Goal: Transaction & Acquisition: Purchase product/service

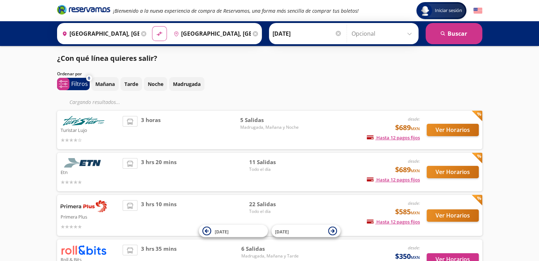
scroll to position [58, 0]
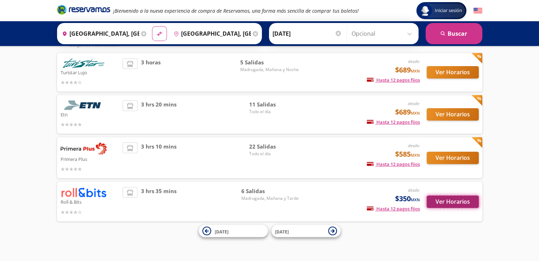
click at [460, 201] on button "Ver Horarios" at bounding box center [452, 202] width 52 height 12
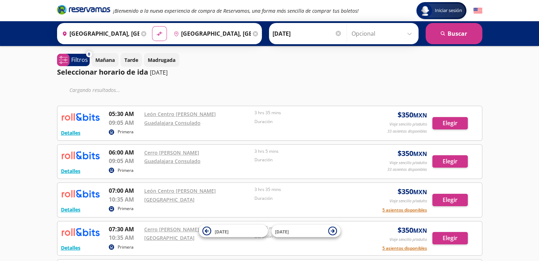
scroll to position [130, 0]
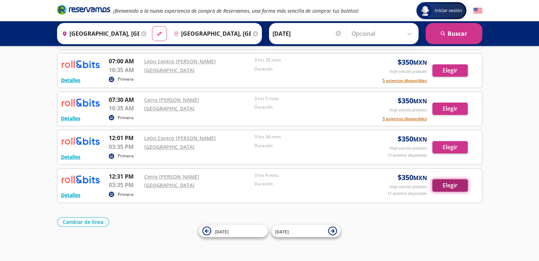
click at [454, 185] on button "Elegir" at bounding box center [449, 186] width 35 height 12
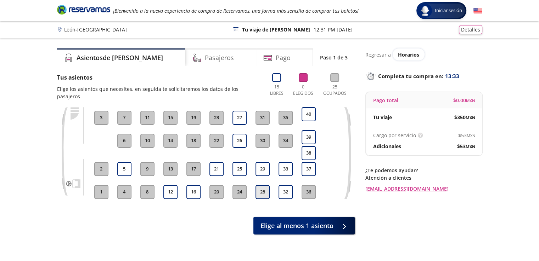
click at [260, 185] on button "28" at bounding box center [262, 192] width 14 height 14
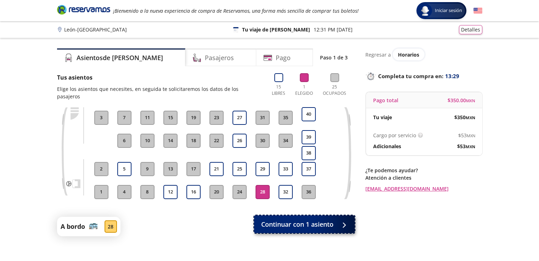
click at [304, 220] on span "Continuar con 1 asiento" at bounding box center [297, 225] width 72 height 10
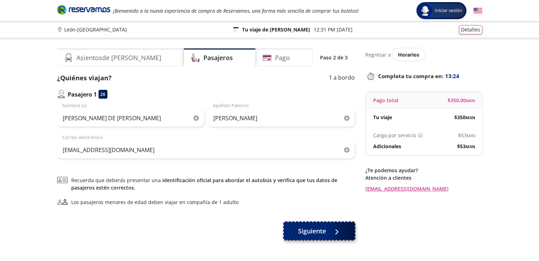
click at [324, 229] on span "Siguiente" at bounding box center [312, 232] width 28 height 10
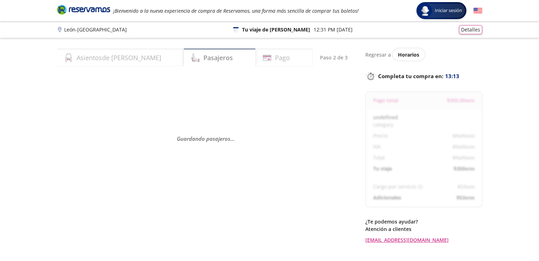
select select "MX"
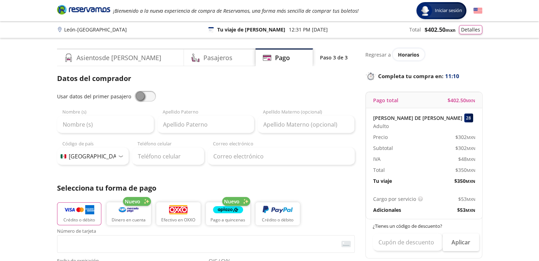
click at [146, 96] on span at bounding box center [145, 96] width 21 height 11
click at [135, 91] on input "checkbox" at bounding box center [135, 91] width 0 height 0
type input "[PERSON_NAME] DE [PERSON_NAME]"
type input "[PERSON_NAME]"
type input "[EMAIL_ADDRESS][DOMAIN_NAME]"
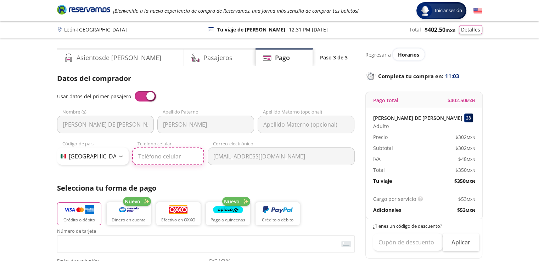
click at [156, 156] on input "Teléfono celular" at bounding box center [168, 157] width 72 height 18
type input "[PHONE_NUMBER]"
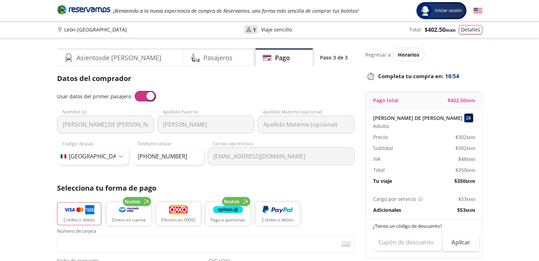
click at [236, 176] on div "Datos del comprador Usar datos del primer pasajero [PERSON_NAME] DE [PERSON_NAM…" at bounding box center [205, 233] width 297 height 321
click at [289, 186] on p "Selecciona tu forma de pago" at bounding box center [205, 188] width 297 height 11
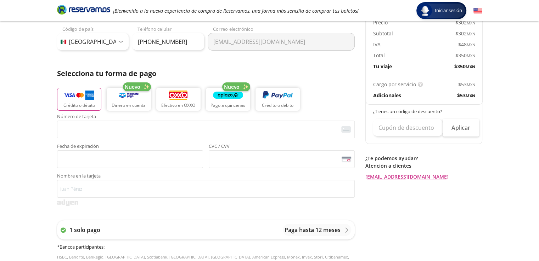
scroll to position [114, 0]
click at [85, 96] on img "button" at bounding box center [79, 96] width 30 height 11
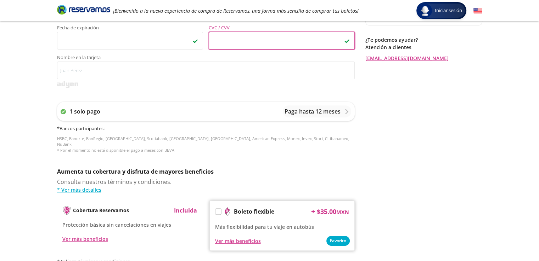
scroll to position [236, 0]
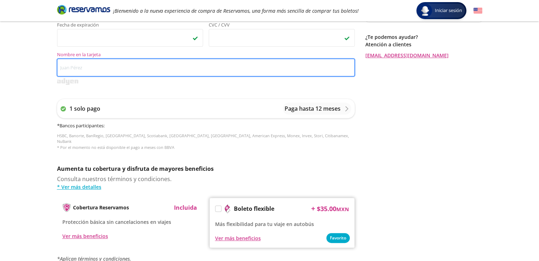
click at [84, 67] on input "Nombre en la tarjeta" at bounding box center [205, 68] width 297 height 18
type input "[PERSON_NAME] de [PERSON_NAME]"
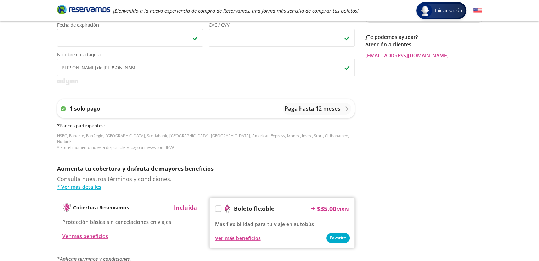
click at [369, 175] on div "Regresar a Horarios Completa tu compra en : 09:10 Pago total $ 402.50 MXN [PERS…" at bounding box center [423, 58] width 117 height 492
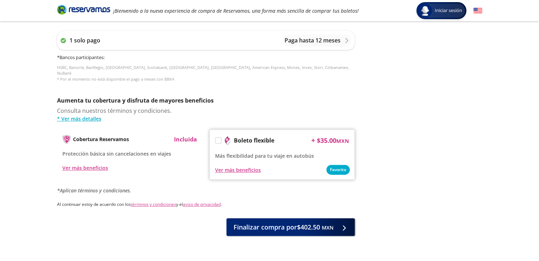
scroll to position [320, 0]
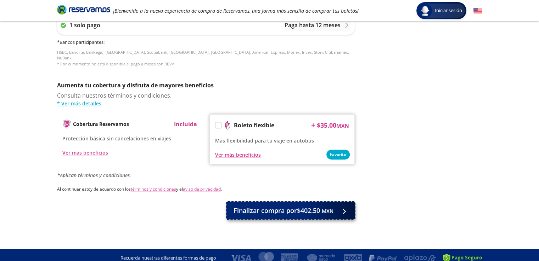
click at [316, 206] on span "Finalizar compra por $402.50 MXN" at bounding box center [283, 211] width 100 height 10
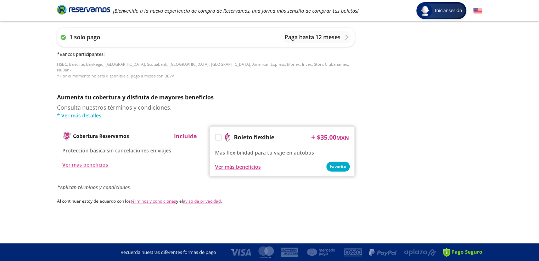
scroll to position [0, 0]
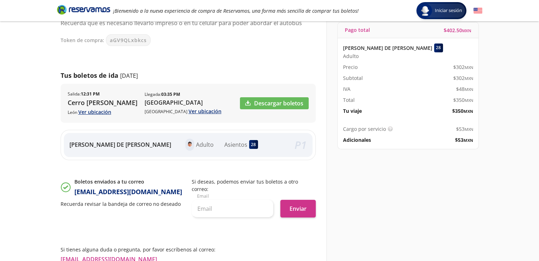
scroll to position [67, 0]
click at [281, 102] on link "Descargar boletos" at bounding box center [274, 103] width 69 height 12
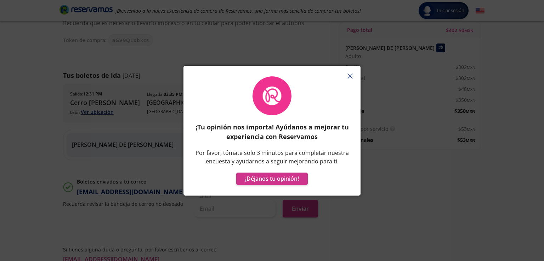
click at [350, 75] on line "button" at bounding box center [350, 76] width 5 height 5
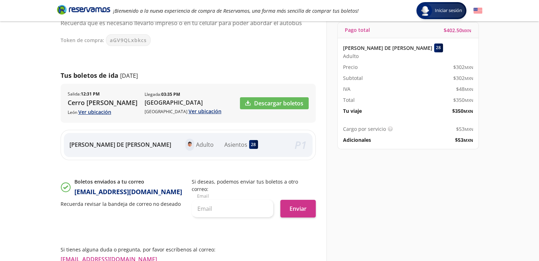
scroll to position [0, 0]
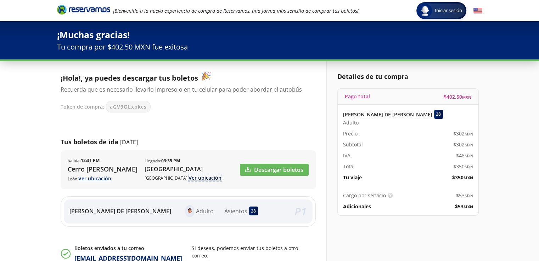
click at [188, 177] on link "Ver ubicación" at bounding box center [204, 178] width 33 height 7
